Goal: Communication & Community: Participate in discussion

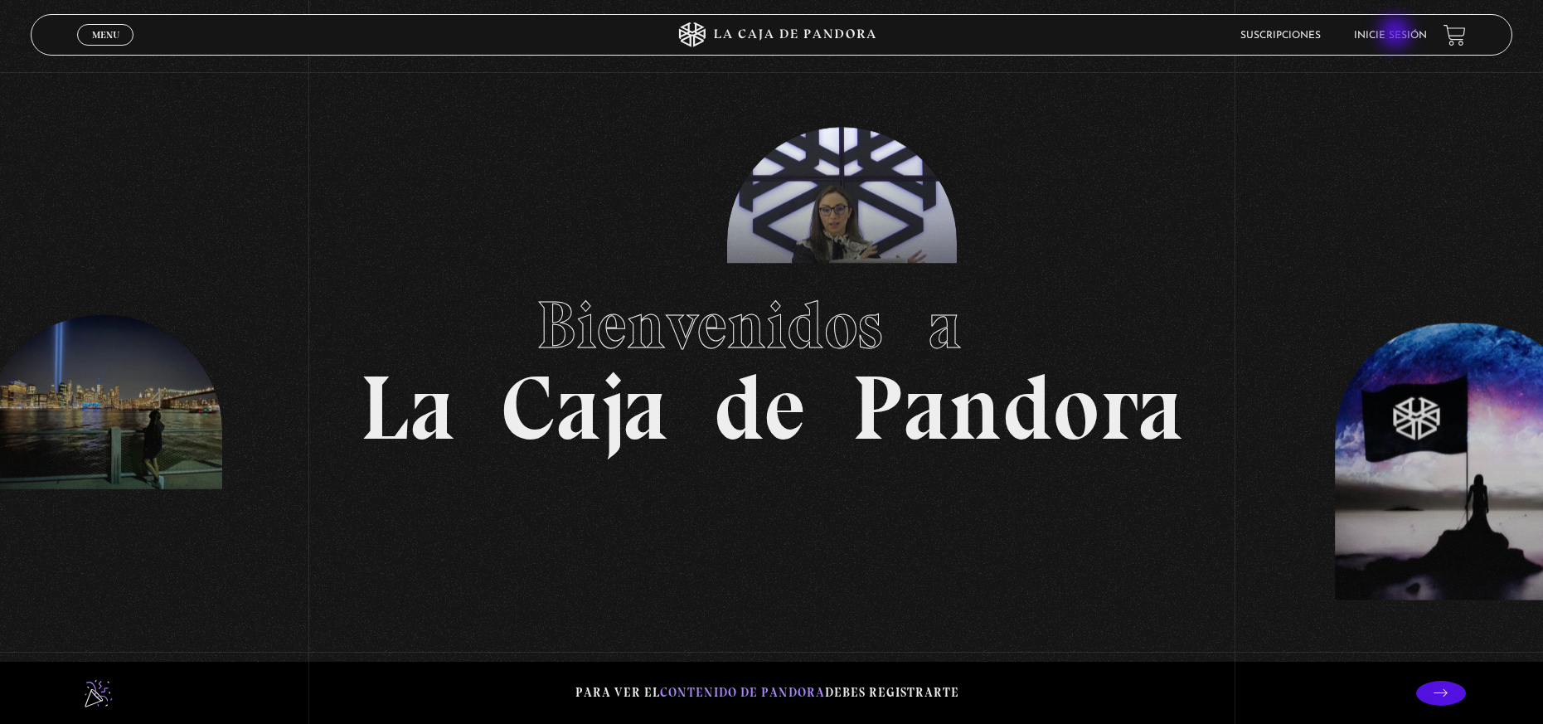
click at [1397, 34] on link "Inicie sesión" at bounding box center [1390, 36] width 73 height 10
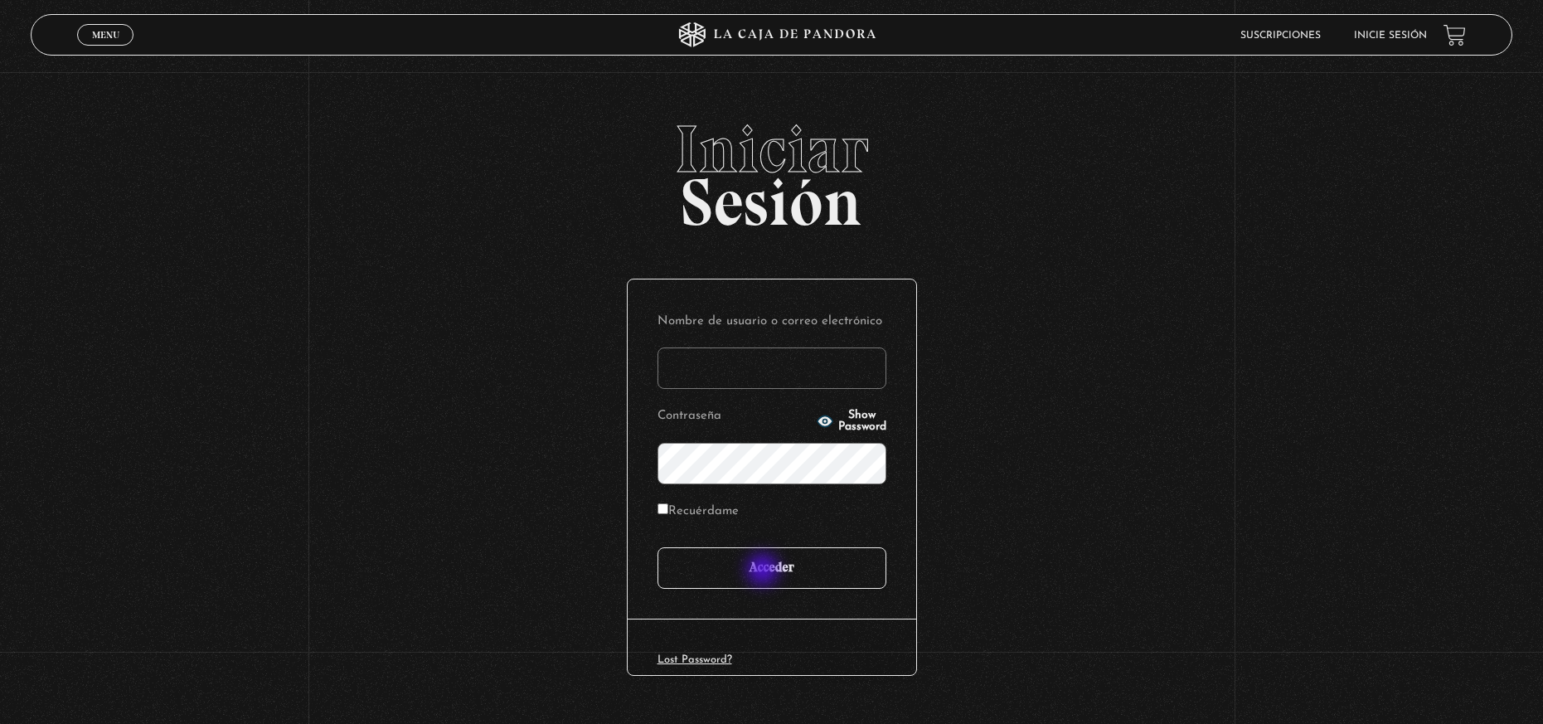
type input "kath.zamora@outlook.com"
click at [765, 571] on input "Acceder" at bounding box center [772, 567] width 229 height 41
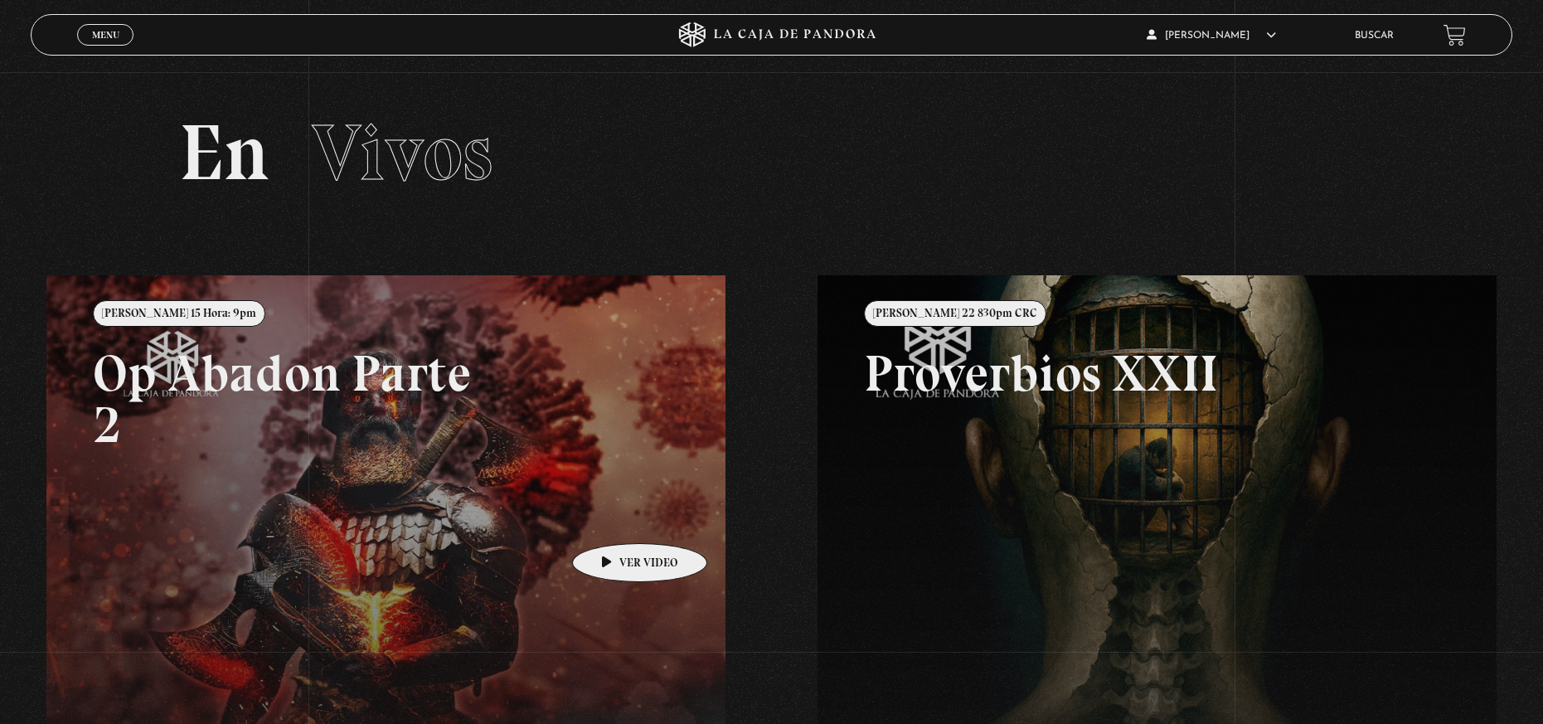
click at [614, 518] on link at bounding box center [817, 637] width 1543 height 724
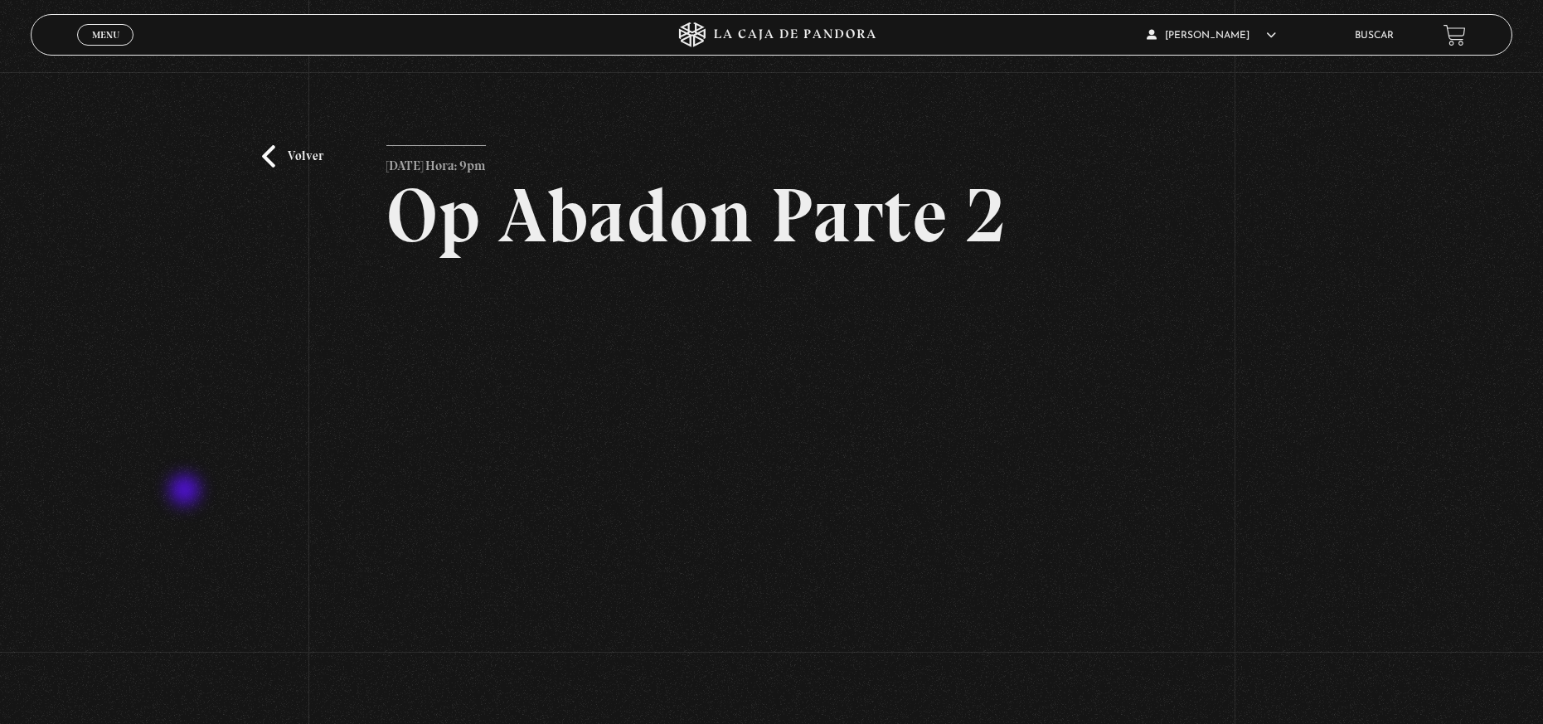
click at [187, 492] on div "Volver Julio 15 Hora: 9pm Op Abadon Parte 2" at bounding box center [771, 410] width 1543 height 676
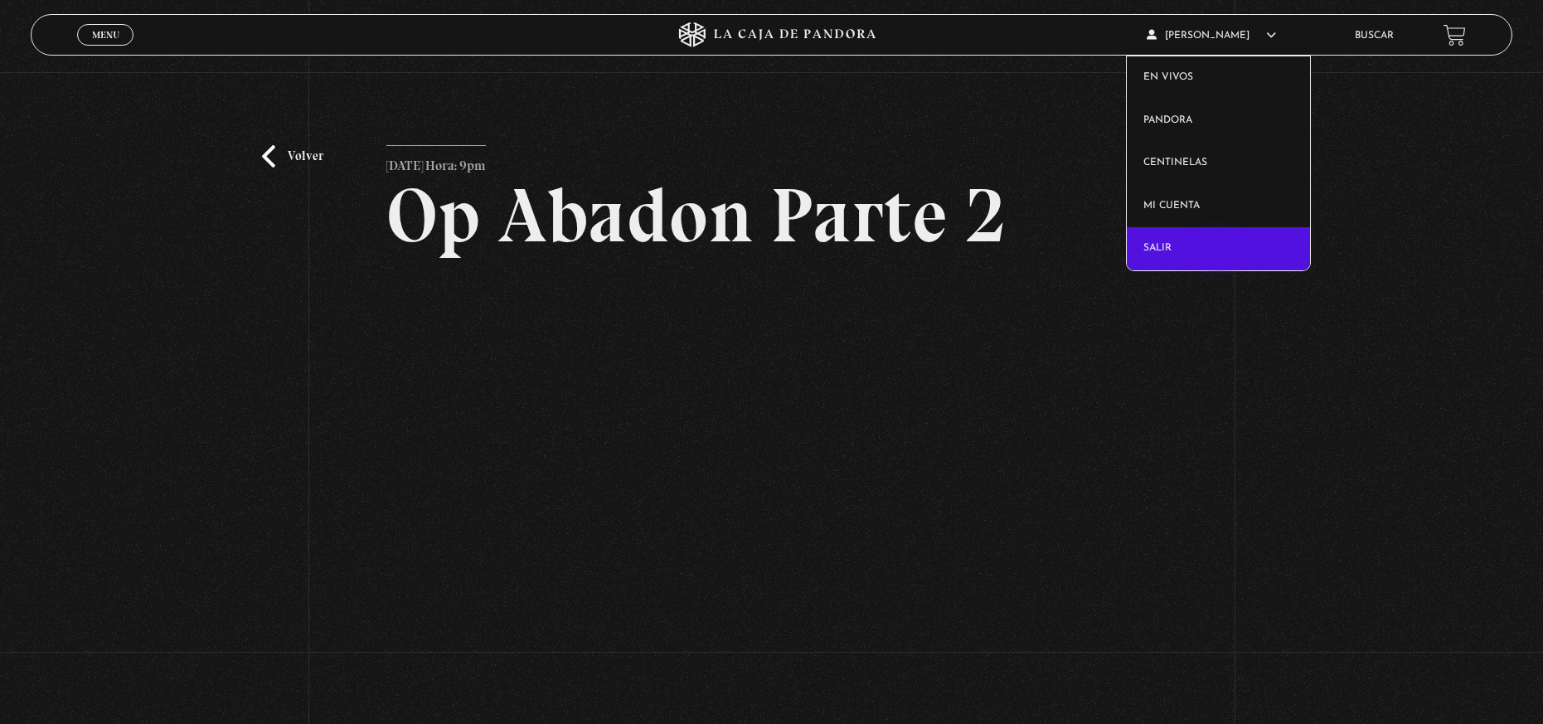
click at [1220, 252] on link "Salir" at bounding box center [1218, 248] width 183 height 43
